Goal: Information Seeking & Learning: Learn about a topic

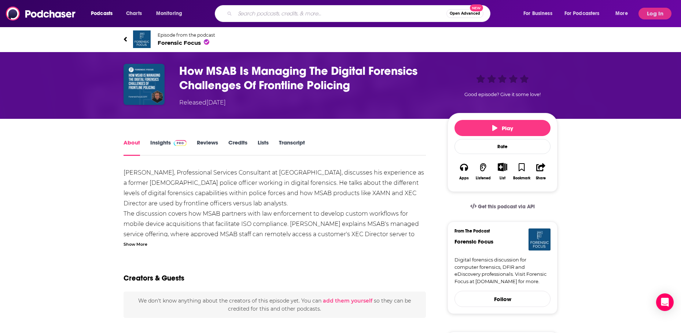
click at [260, 12] on input "Search podcasts, credits, & more..." at bounding box center [340, 14] width 211 height 12
type input "podchaser"
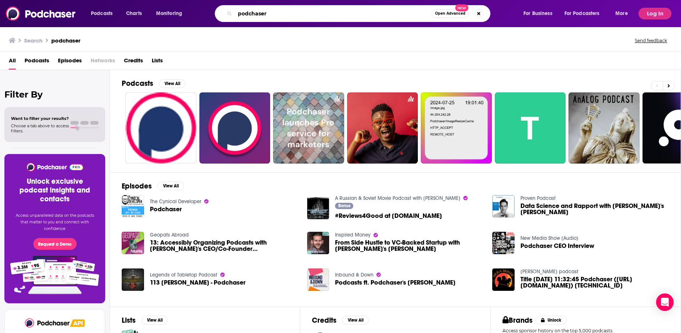
click at [254, 16] on input "podchaser" at bounding box center [333, 14] width 197 height 12
type input "finovate"
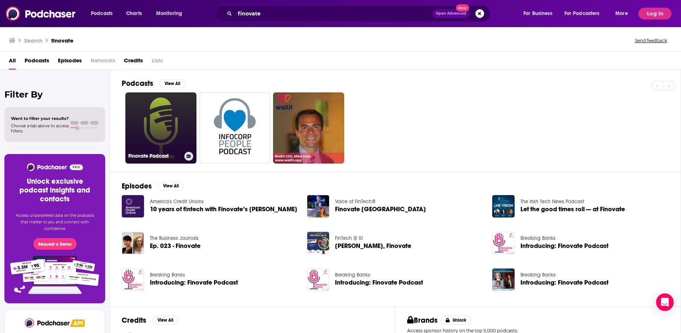
click at [160, 125] on link "Finovate Podcast" at bounding box center [160, 127] width 71 height 71
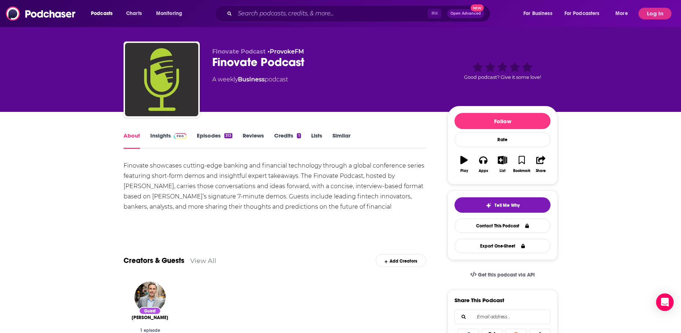
scroll to position [9, 0]
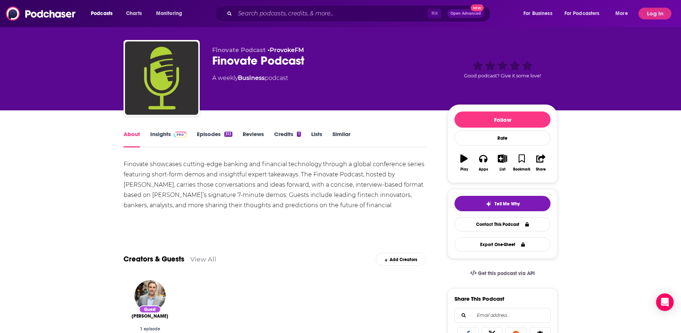
click at [160, 133] on link "Insights" at bounding box center [168, 138] width 36 height 17
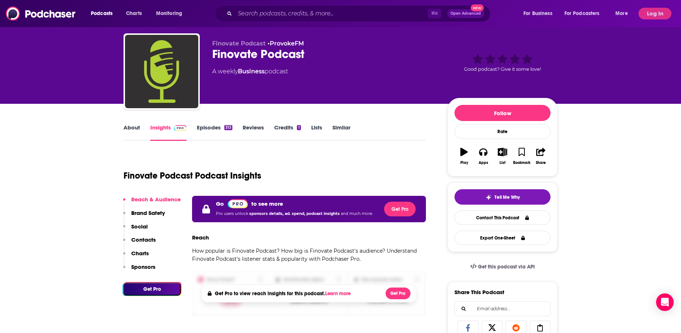
scroll to position [61, 0]
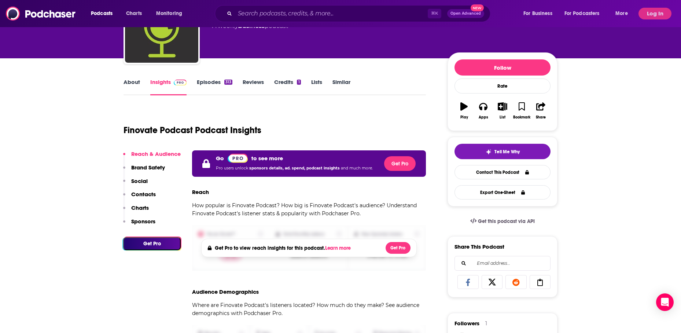
click at [654, 6] on div "Podcasts Charts Monitoring ⌘ K Open Advanced New For Business For Podcasters Mo…" at bounding box center [340, 13] width 681 height 27
click at [654, 13] on button "Log In" at bounding box center [654, 14] width 33 height 12
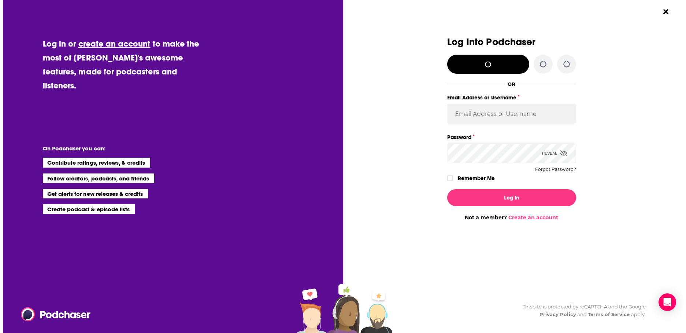
scroll to position [0, 0]
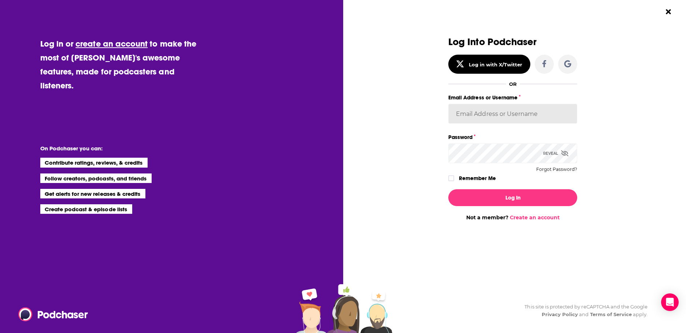
click at [470, 108] on input "Email Address or Username" at bounding box center [513, 114] width 129 height 20
click at [492, 112] on input "Email Address or Username" at bounding box center [513, 114] width 129 height 20
type input "[PERSON_NAME][EMAIL_ADDRESS][DOMAIN_NAME]"
click at [462, 179] on label "Remember Me" at bounding box center [477, 178] width 37 height 10
click at [454, 181] on input "rememberMe" at bounding box center [451, 181] width 4 height 0
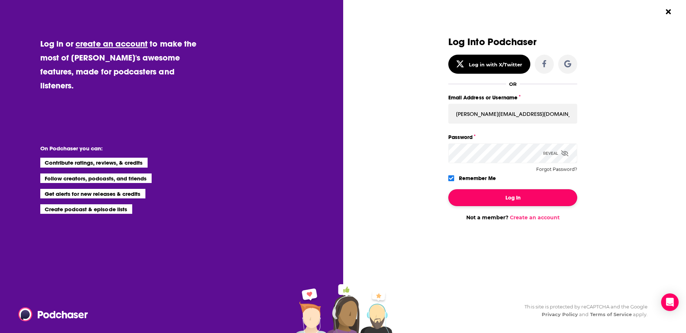
click at [513, 191] on button "Log In" at bounding box center [513, 197] width 129 height 17
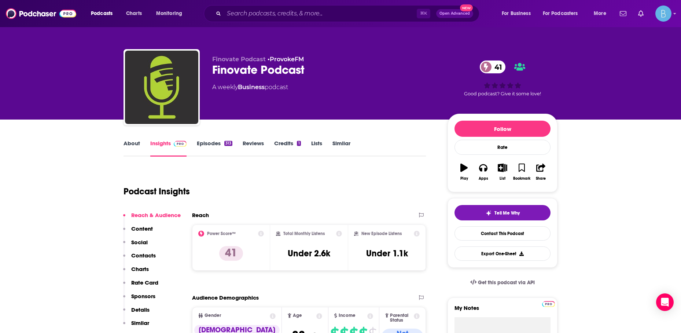
click at [211, 145] on link "Episodes 313" at bounding box center [215, 148] width 36 height 17
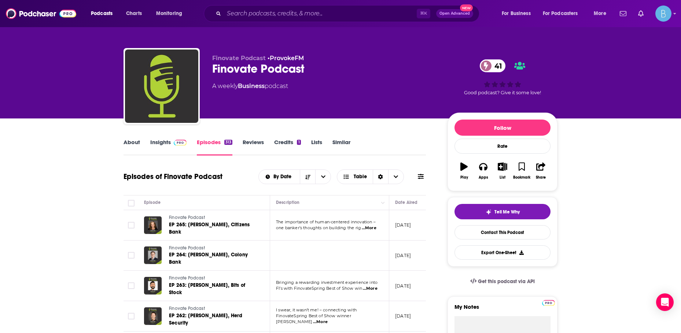
scroll to position [1, 0]
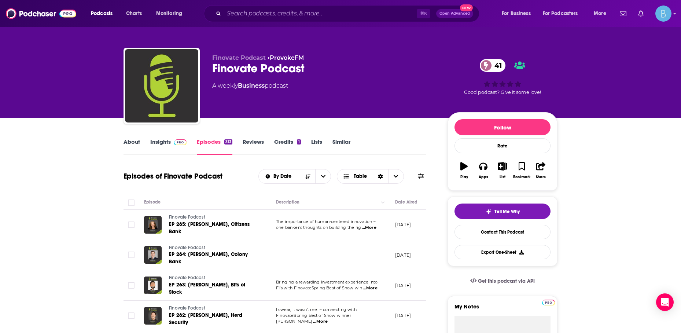
click at [162, 141] on link "Insights" at bounding box center [168, 146] width 36 height 17
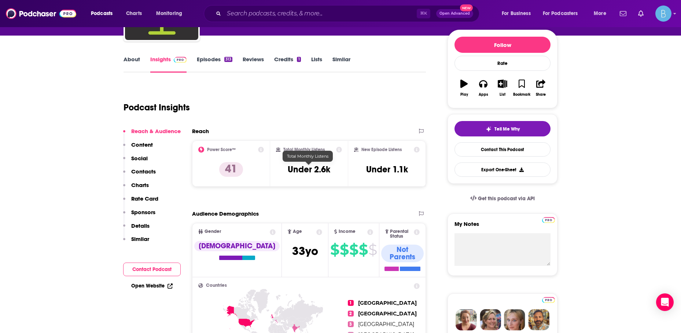
scroll to position [90, 0]
